Goal: Task Accomplishment & Management: Manage account settings

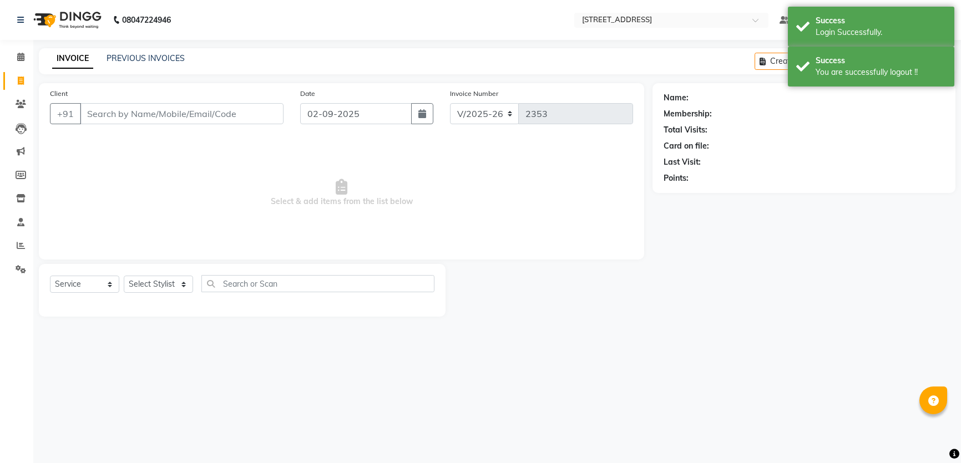
click at [171, 59] on link "PREVIOUS INVOICES" at bounding box center [146, 58] width 78 height 10
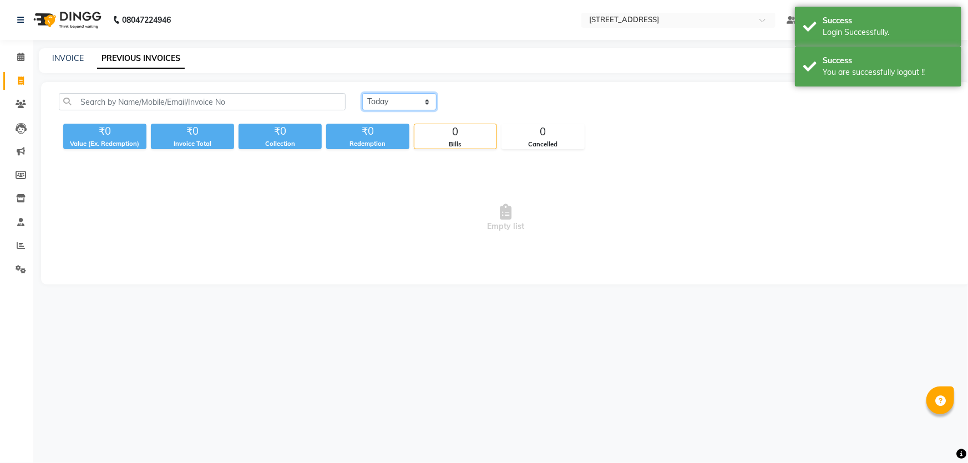
click at [404, 102] on select "[DATE] [DATE] Custom Range" at bounding box center [399, 101] width 74 height 17
click at [362, 93] on select "[DATE] [DATE] Custom Range" at bounding box center [399, 101] width 74 height 17
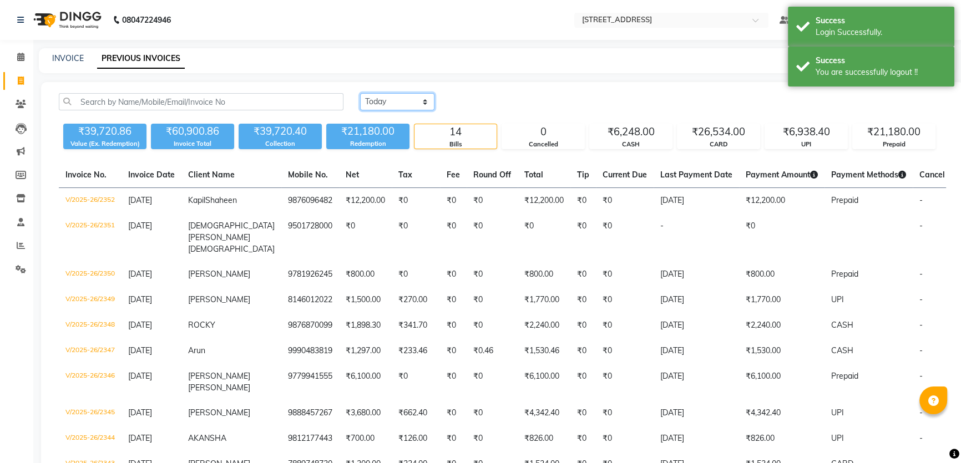
click at [407, 98] on select "[DATE] [DATE] Custom Range" at bounding box center [397, 101] width 74 height 17
select select "range"
click at [360, 93] on select "[DATE] [DATE] Custom Range" at bounding box center [397, 101] width 74 height 17
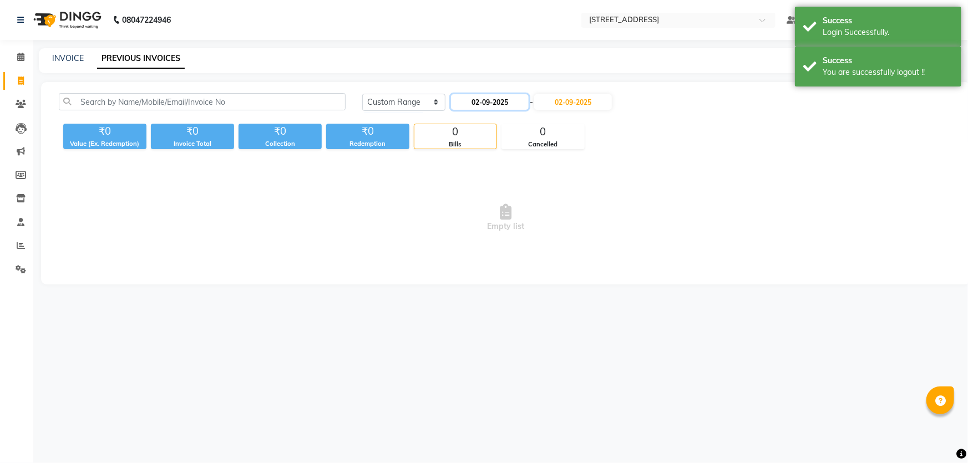
click at [477, 105] on input "02-09-2025" at bounding box center [490, 102] width 78 height 16
select select "9"
select select "2025"
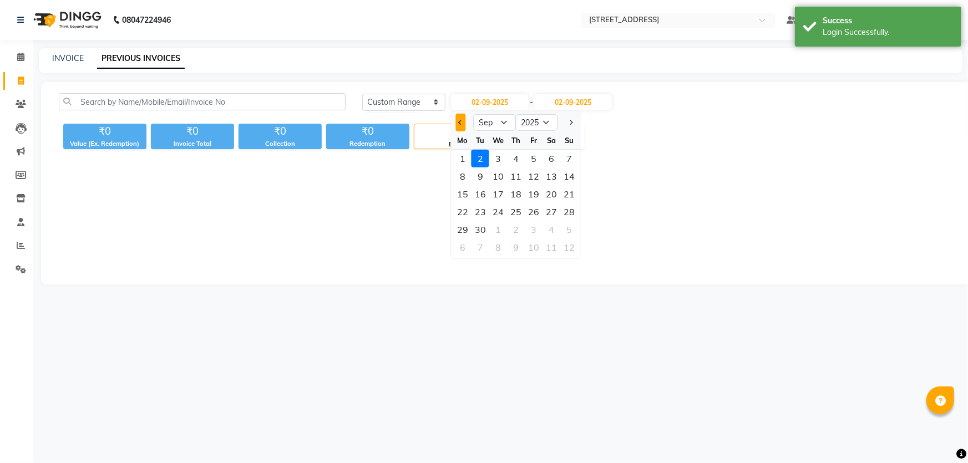
click at [456, 124] on button "Previous month" at bounding box center [460, 123] width 9 height 18
select select "8"
click at [537, 156] on div "1" at bounding box center [534, 159] width 18 height 18
type input "[DATE]"
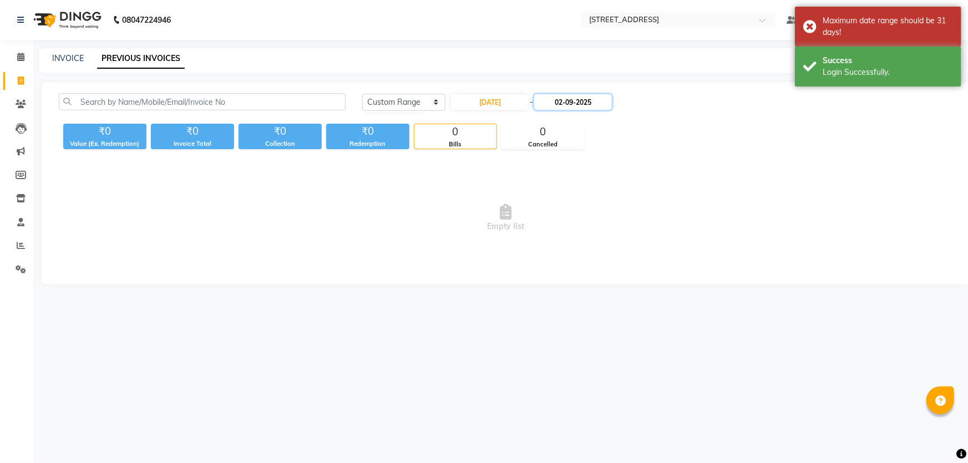
click at [571, 105] on input "02-09-2025" at bounding box center [573, 102] width 78 height 16
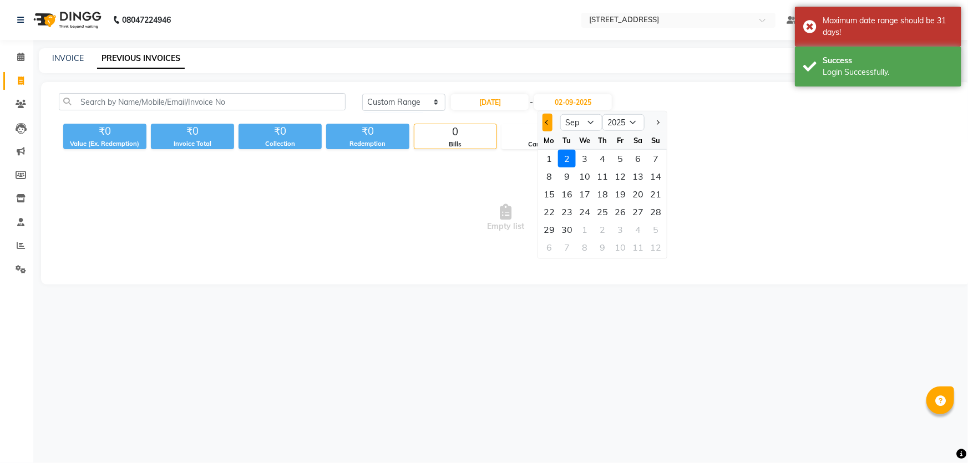
click at [545, 123] on span "Previous month" at bounding box center [547, 122] width 4 height 4
select select "8"
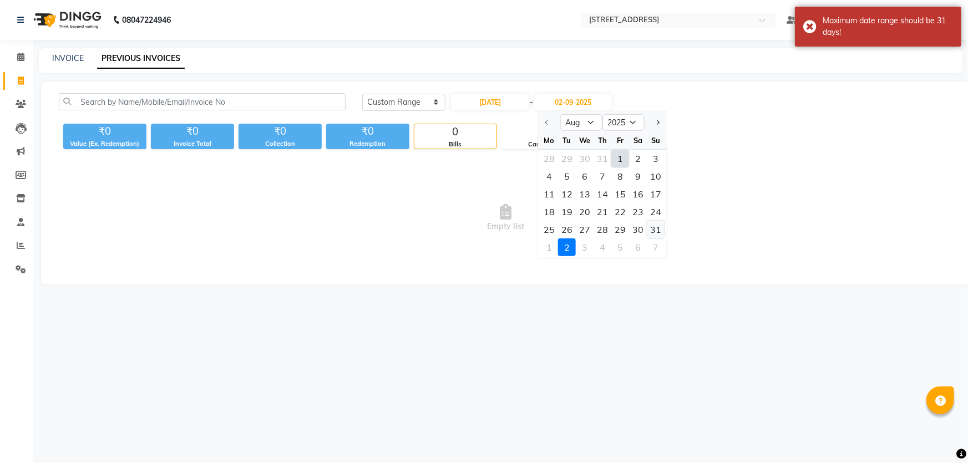
click at [650, 231] on div "31" at bounding box center [656, 230] width 18 height 18
type input "[DATE]"
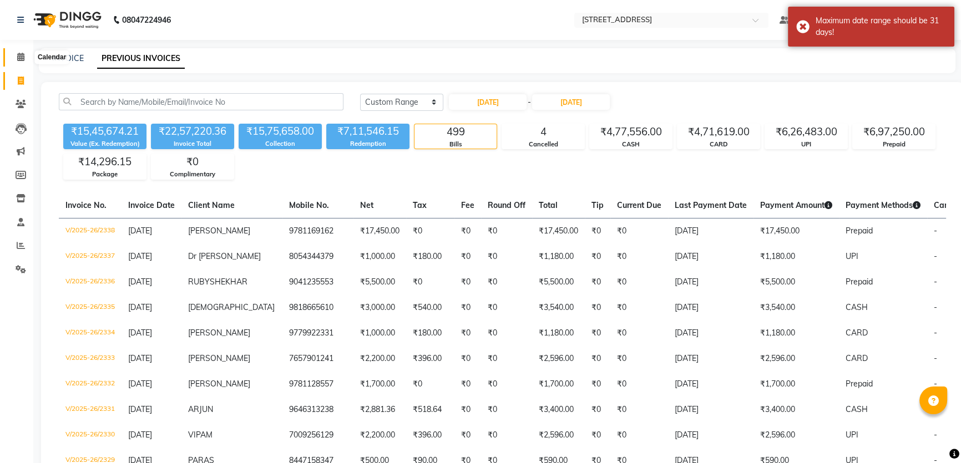
click at [13, 58] on span at bounding box center [20, 57] width 19 height 13
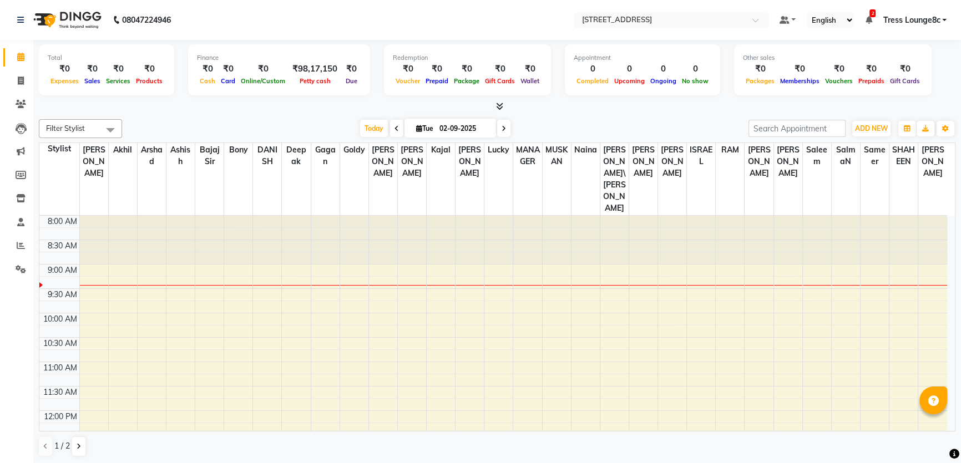
click at [889, 23] on span "Tress Lounge8c" at bounding box center [911, 20] width 57 height 12
click at [903, 69] on link "Sign out" at bounding box center [890, 76] width 102 height 17
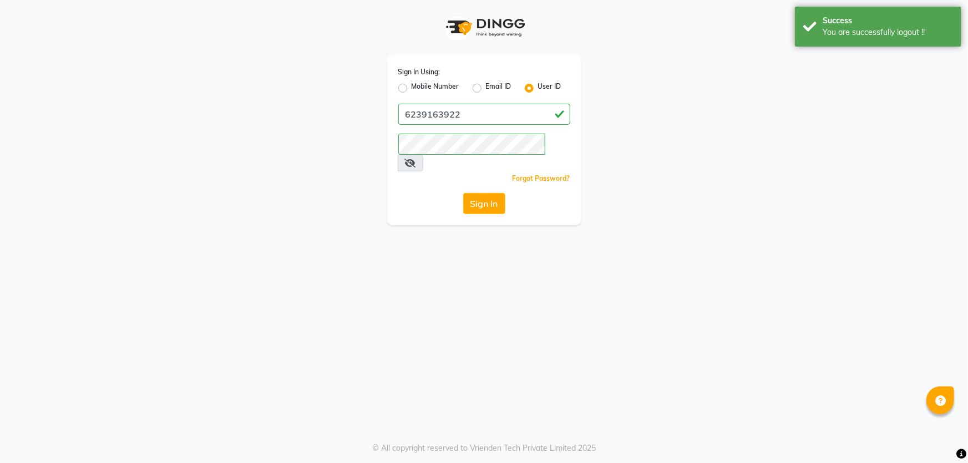
click at [454, 85] on label "Mobile Number" at bounding box center [436, 88] width 48 height 13
click at [419, 85] on input "Mobile Number" at bounding box center [415, 85] width 7 height 7
radio input "true"
radio input "false"
click at [467, 116] on input "Username" at bounding box center [502, 114] width 135 height 21
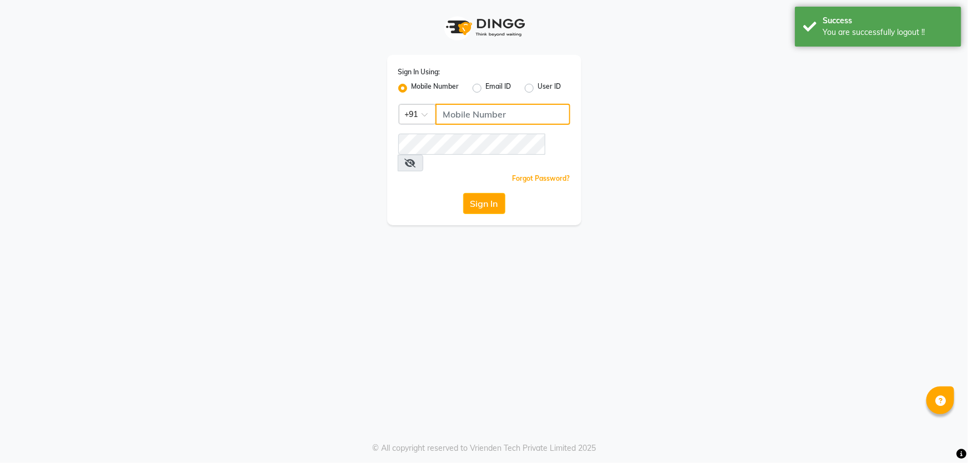
type input "1724656581"
click at [482, 193] on button "Sign In" at bounding box center [484, 203] width 42 height 21
